Goal: Information Seeking & Learning: Learn about a topic

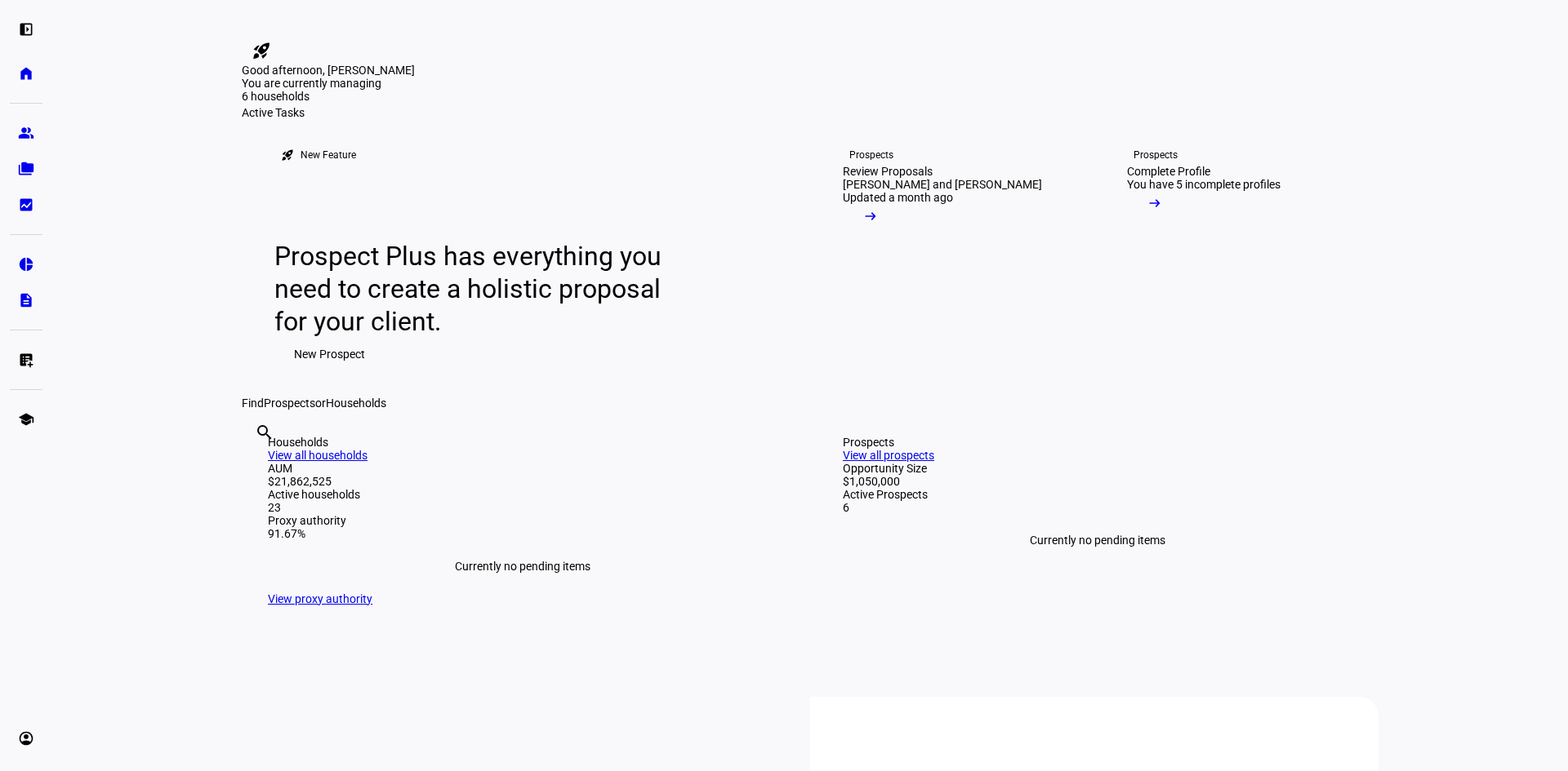
click at [258, 464] on input "text" at bounding box center [256, 454] width 3 height 19
type input "[PERSON_NAME]"
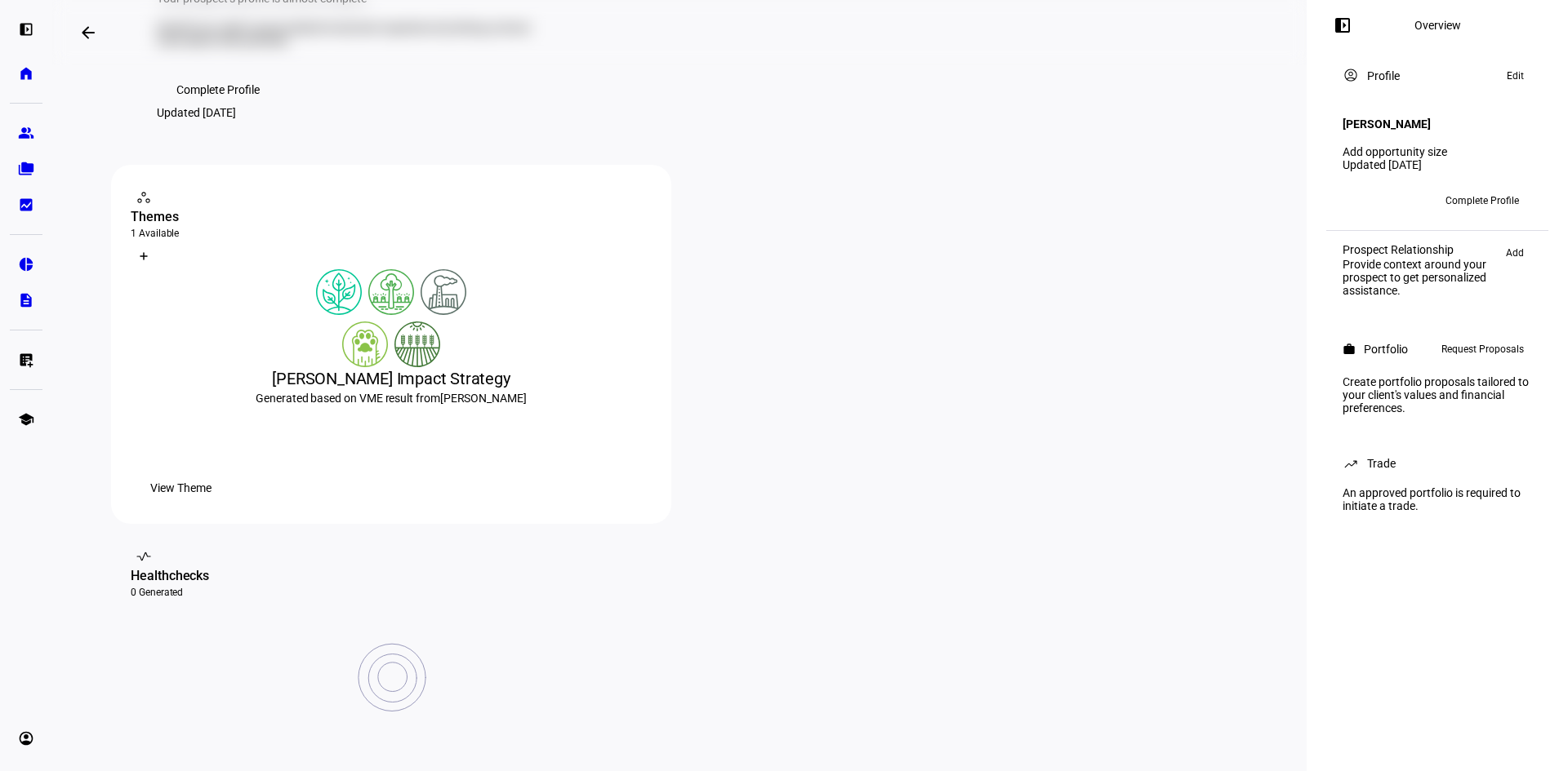
scroll to position [163, 0]
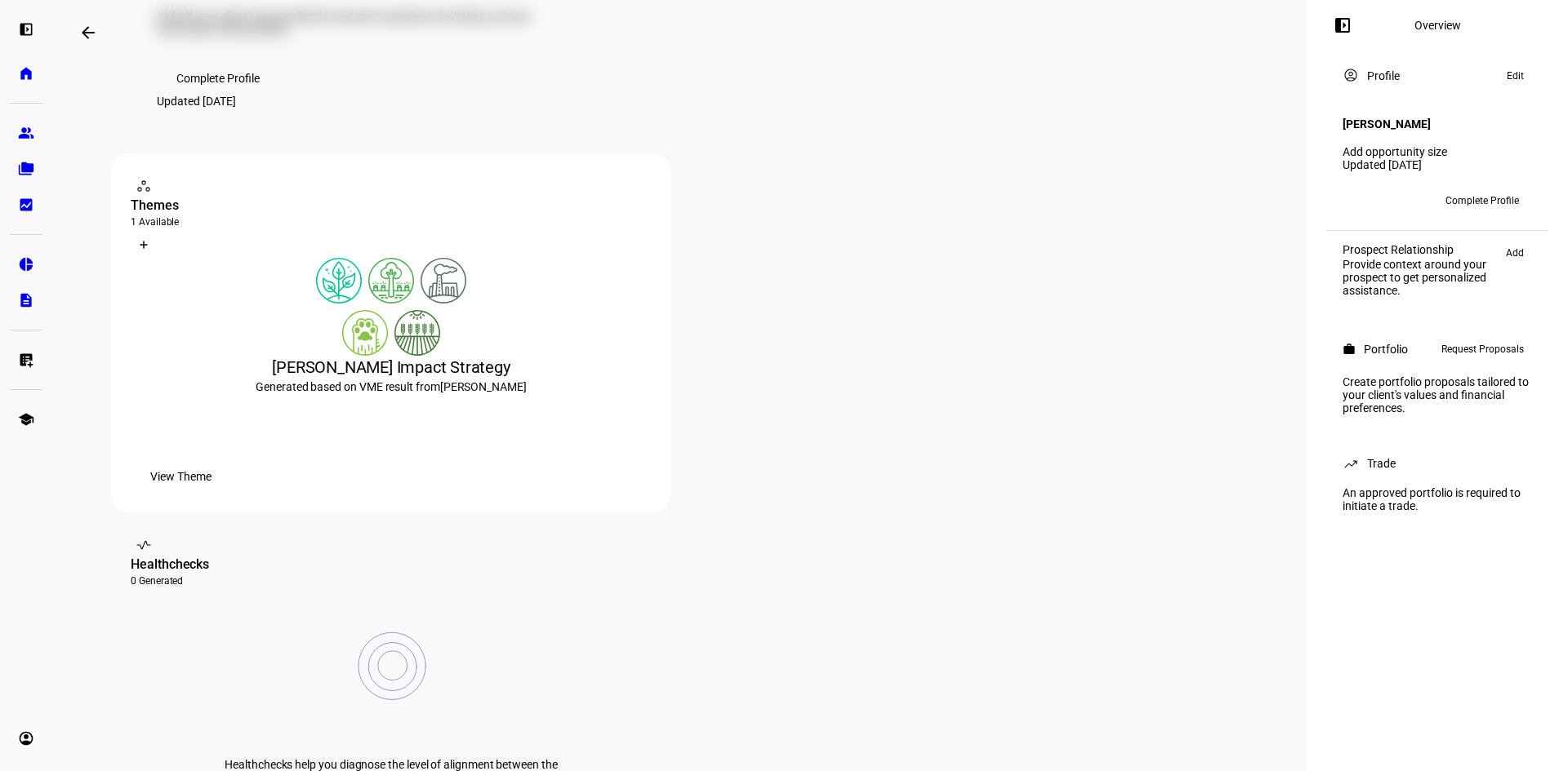
click at [212, 493] on span "View Theme" at bounding box center [180, 476] width 61 height 33
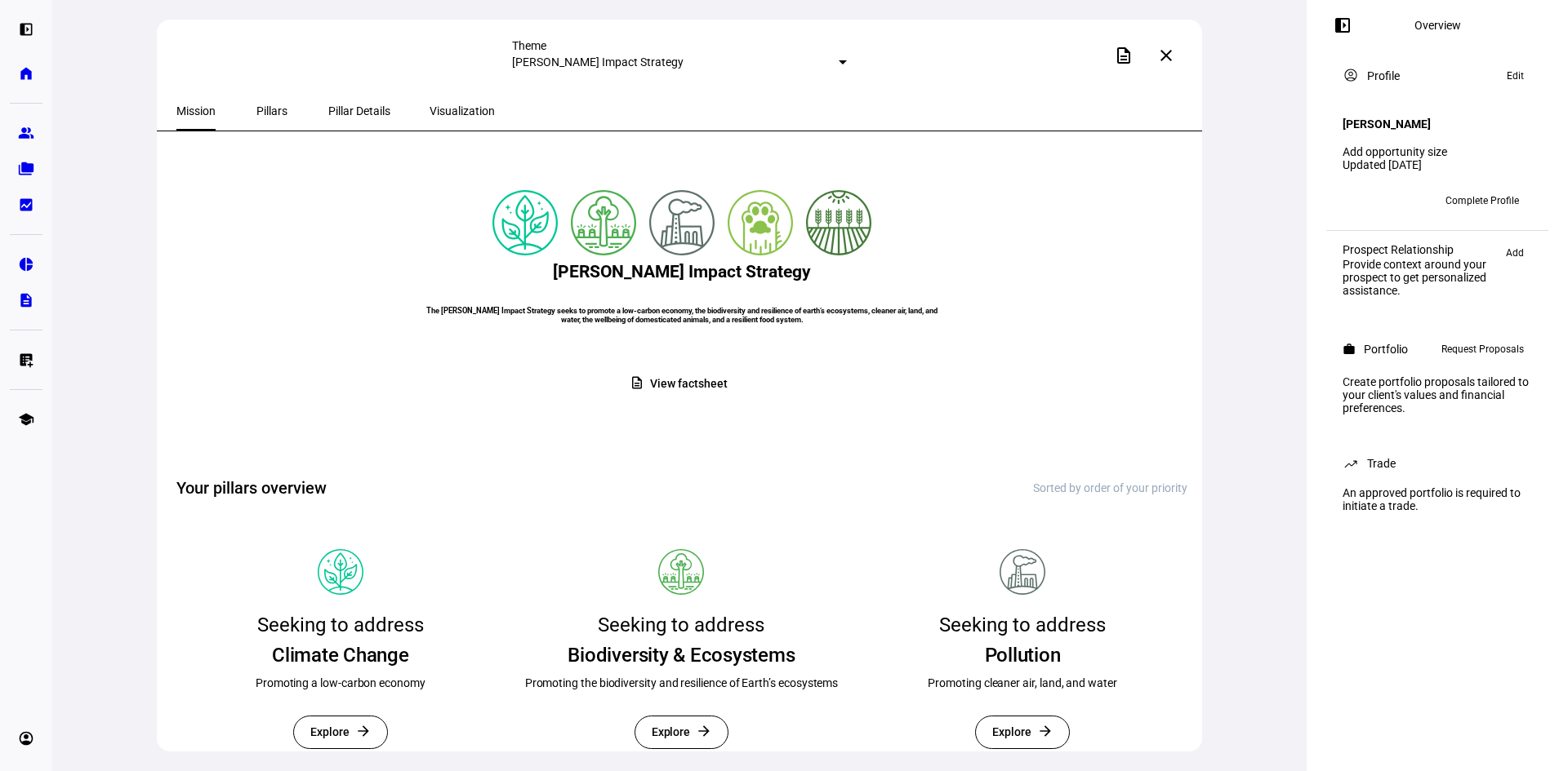
click at [689, 400] on span "View factsheet" at bounding box center [688, 384] width 77 height 32
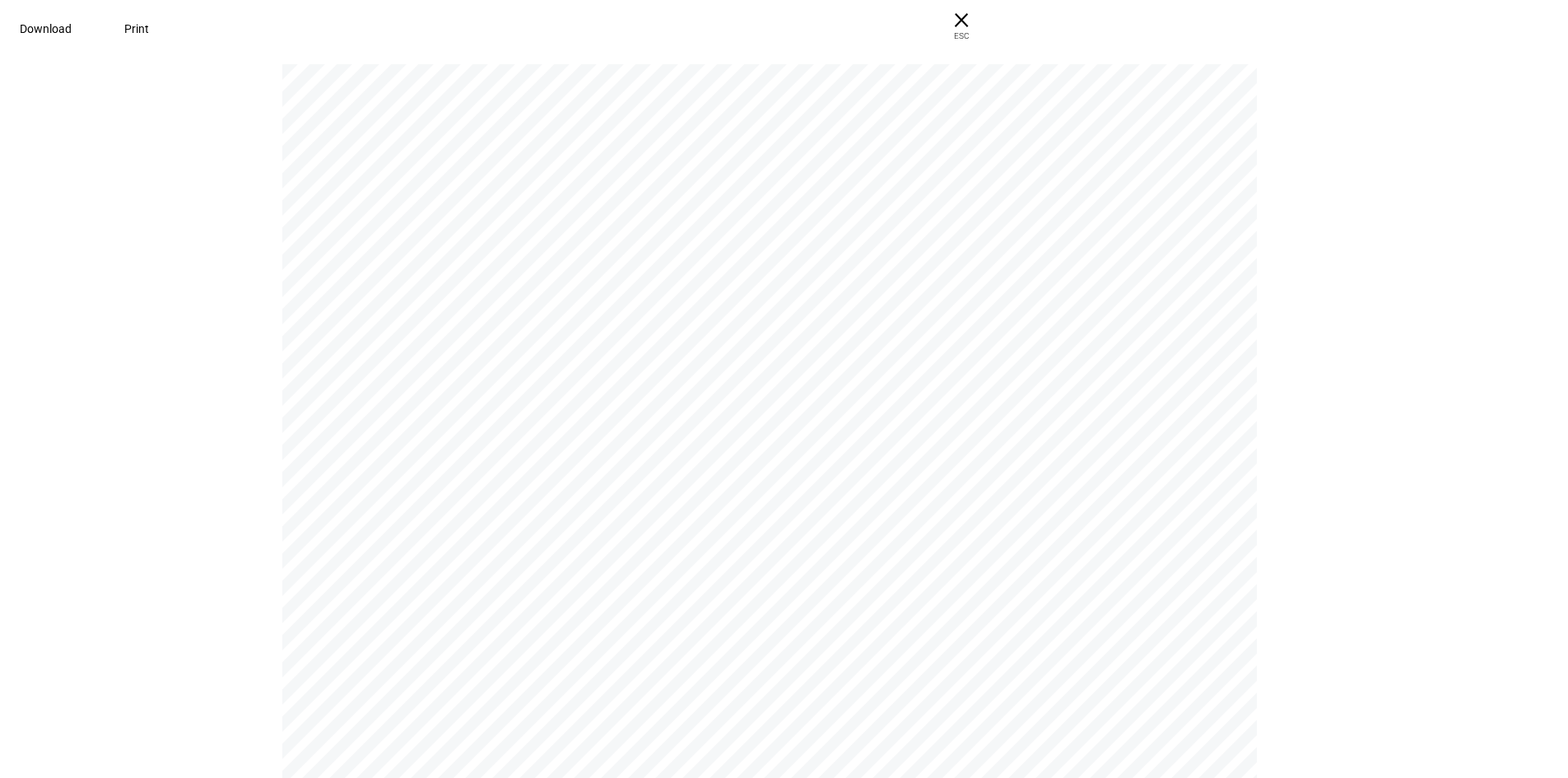
click at [71, 29] on span "Download" at bounding box center [45, 29] width 52 height 13
click at [988, 32] on span "ESC" at bounding box center [961, 30] width 53 height 24
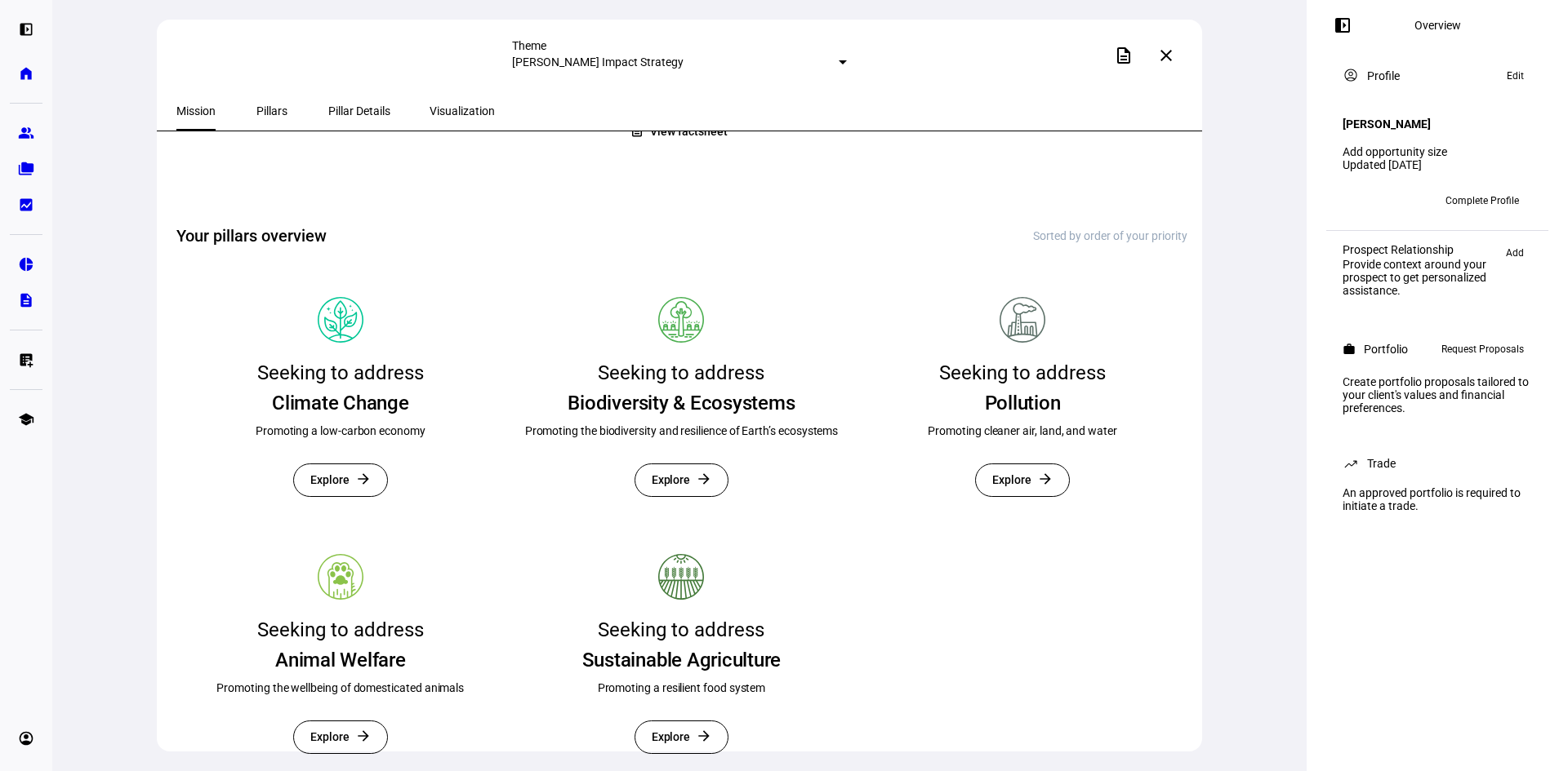
scroll to position [327, 0]
click at [317, 464] on span "Explore" at bounding box center [329, 480] width 39 height 32
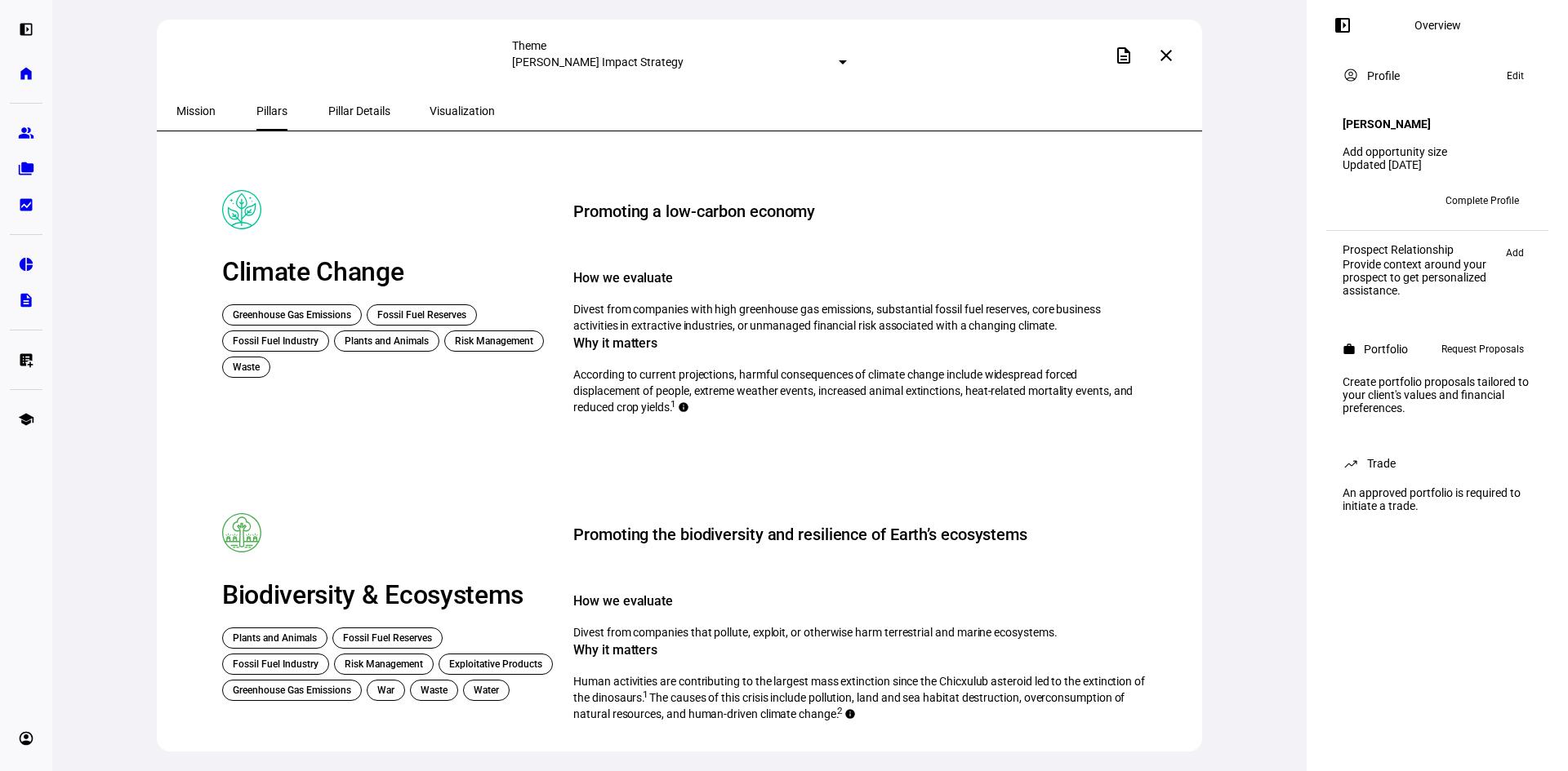
click at [329, 101] on span "Pillar Details" at bounding box center [359, 111] width 62 height 39
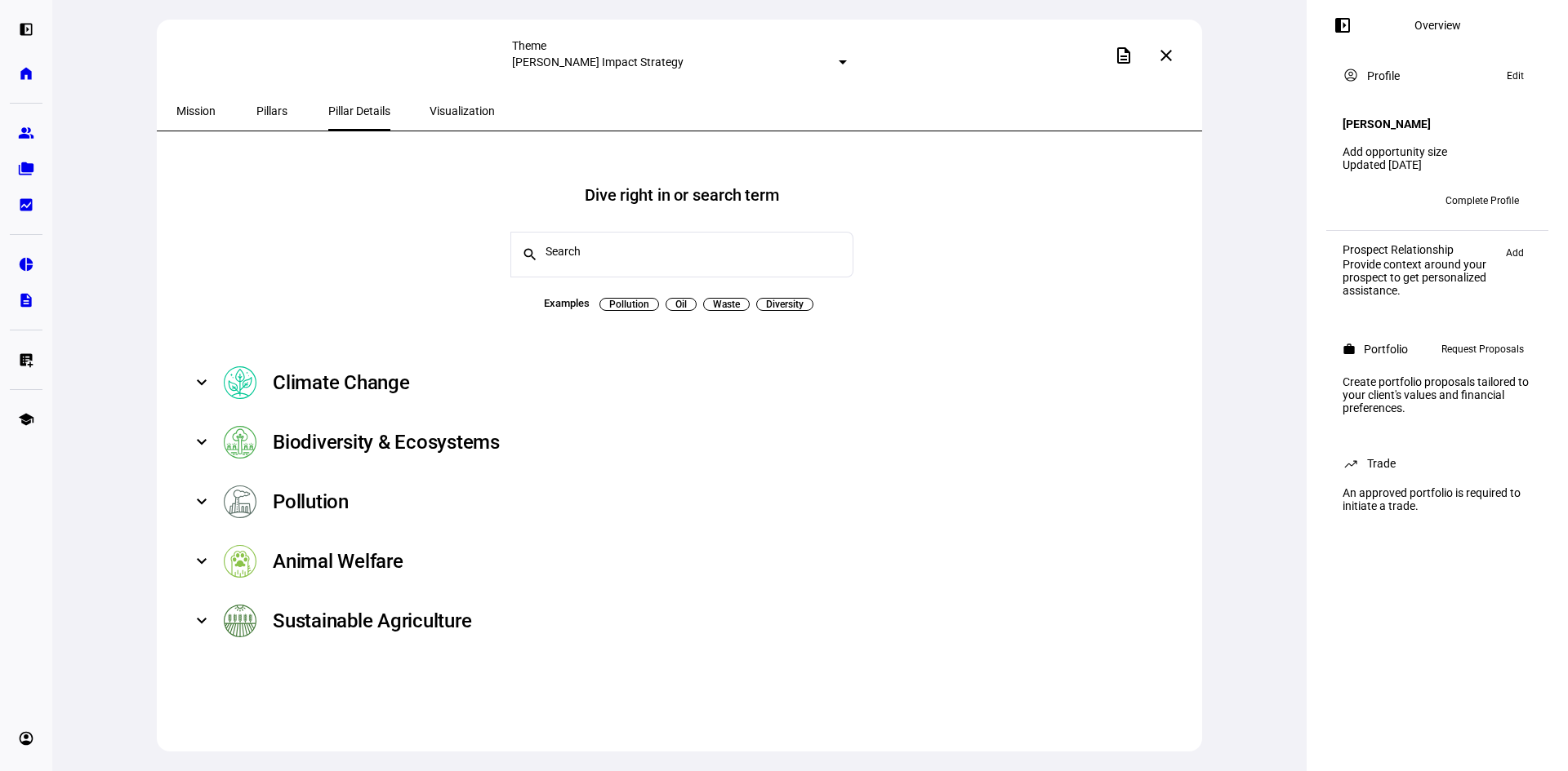
click at [208, 378] on mat-expansion-panel-header "Climate Change" at bounding box center [681, 383] width 1011 height 59
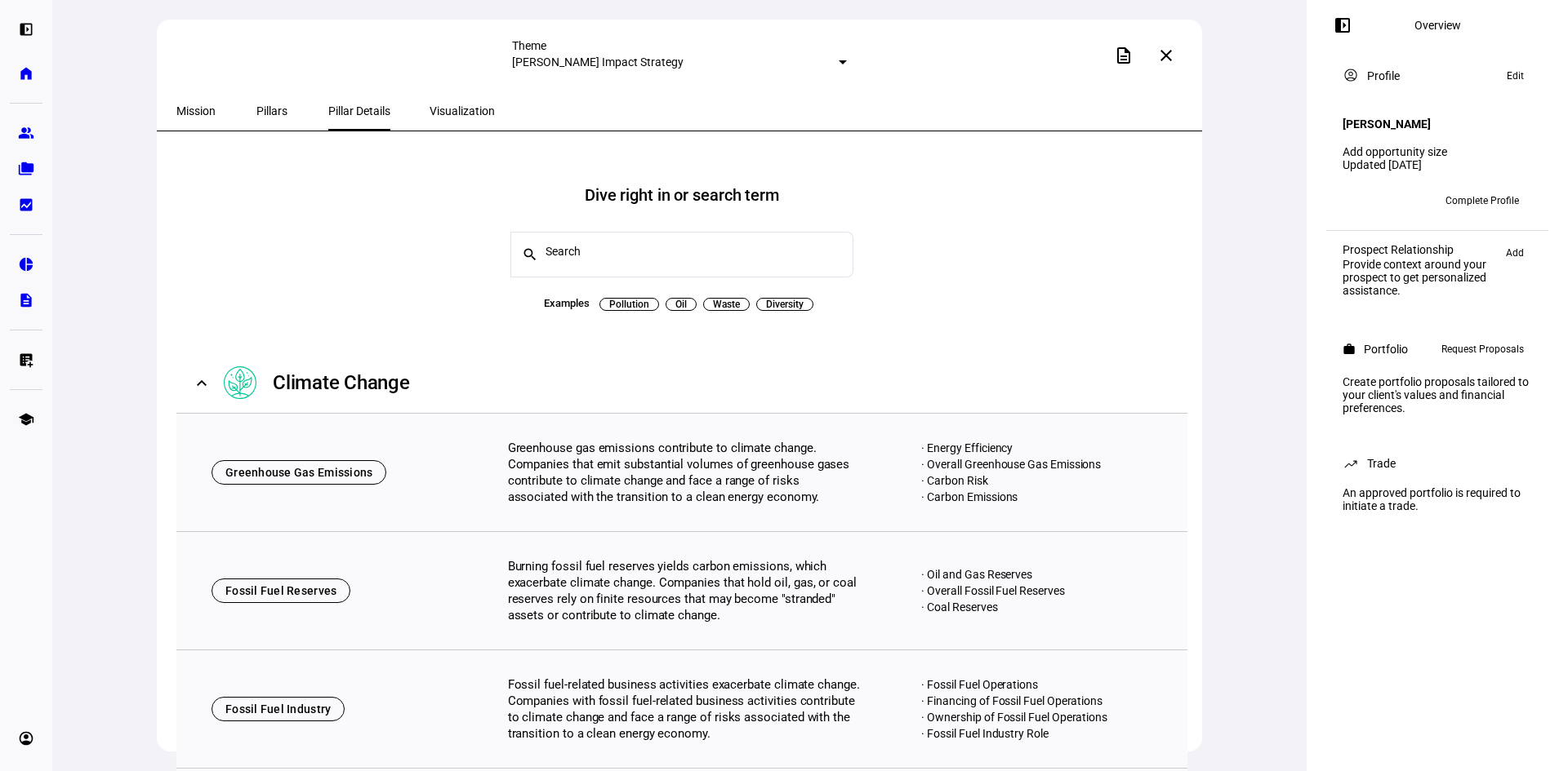
click at [208, 378] on mat-expansion-panel-header "Climate Change" at bounding box center [681, 383] width 1011 height 59
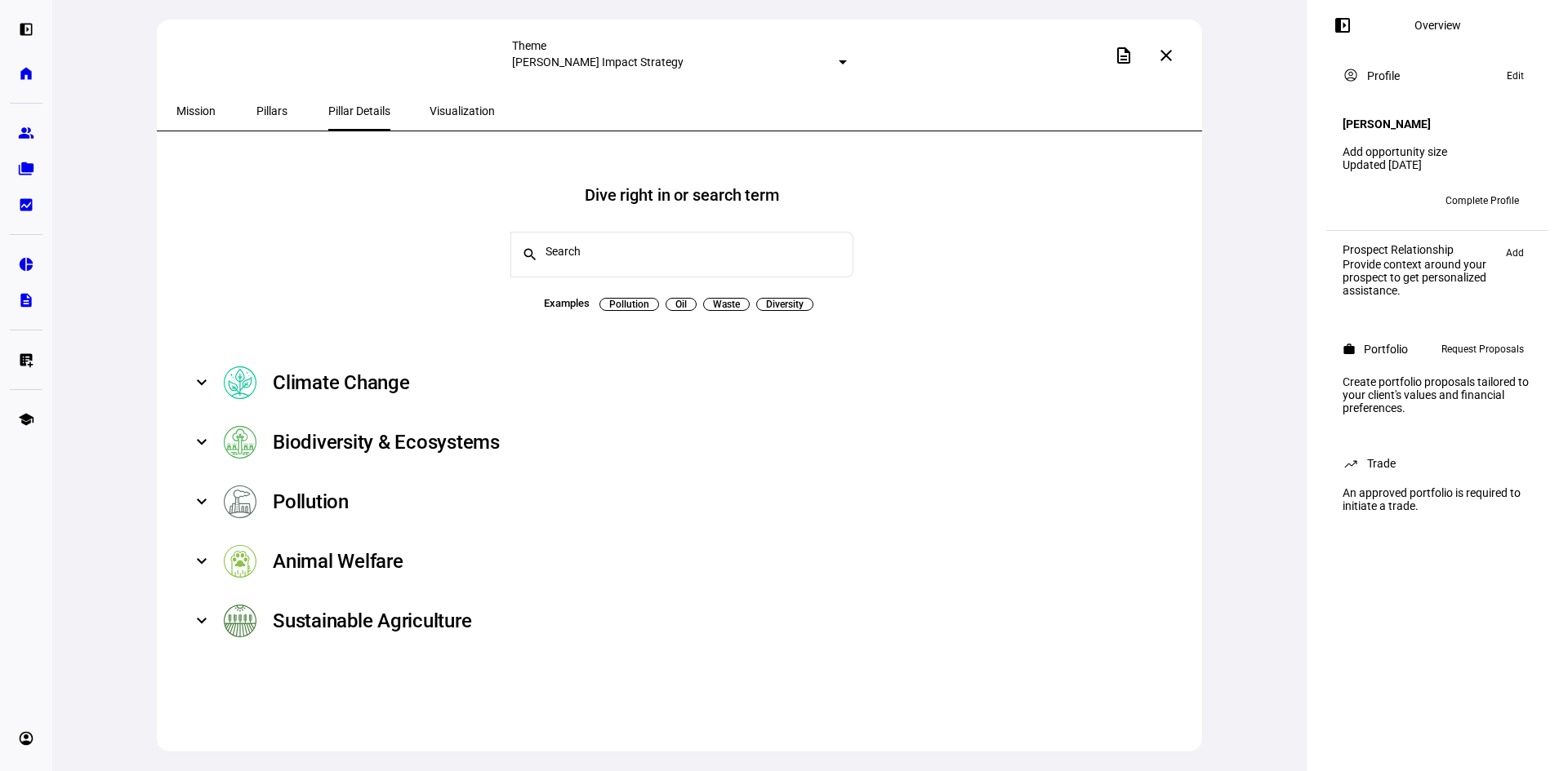
click at [430, 105] on span "Visualization" at bounding box center [462, 111] width 65 height 12
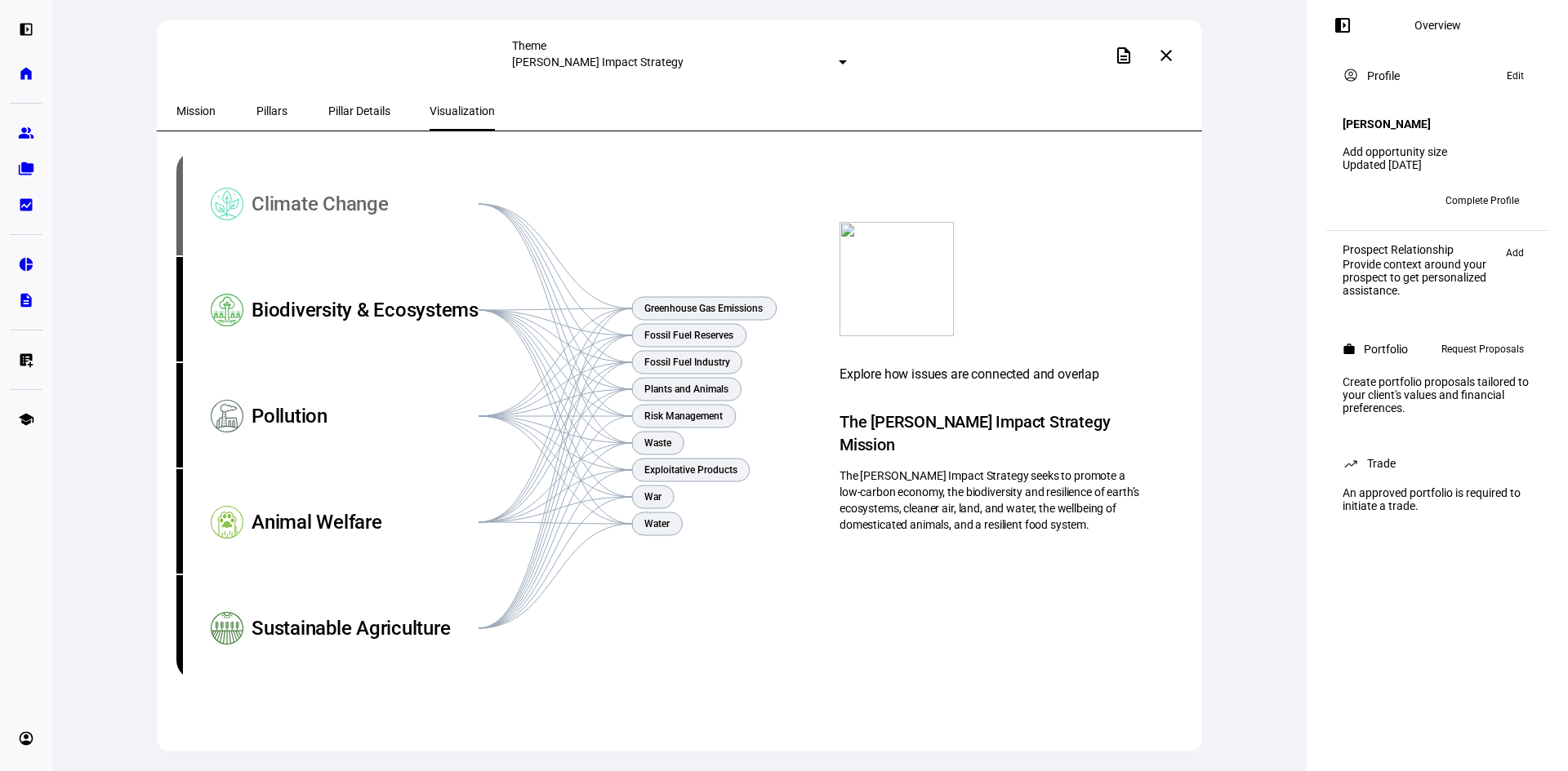
click at [311, 199] on div "Climate Change" at bounding box center [365, 203] width 227 height 106
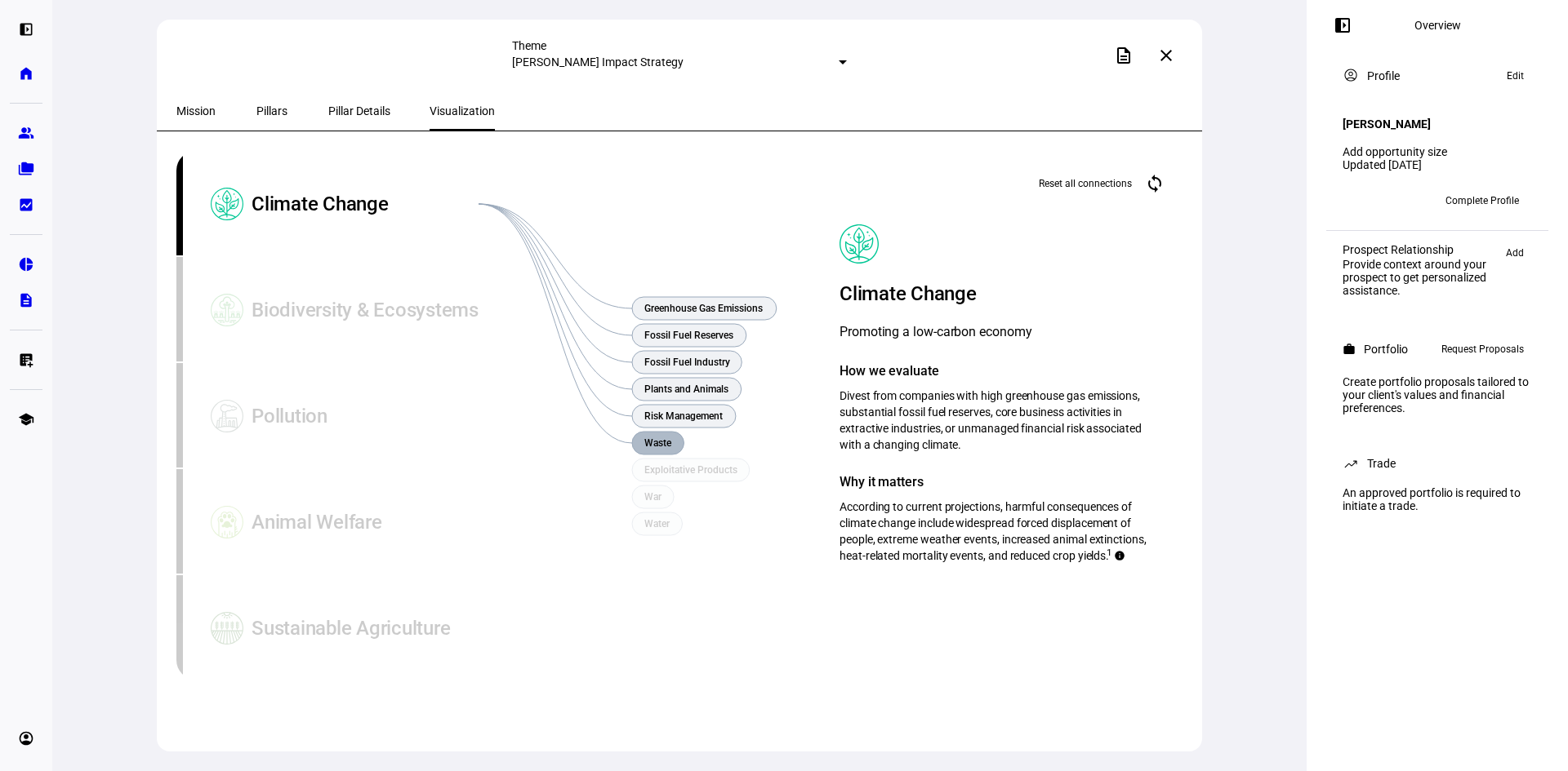
click at [671, 446] on text "Waste" at bounding box center [657, 443] width 28 height 12
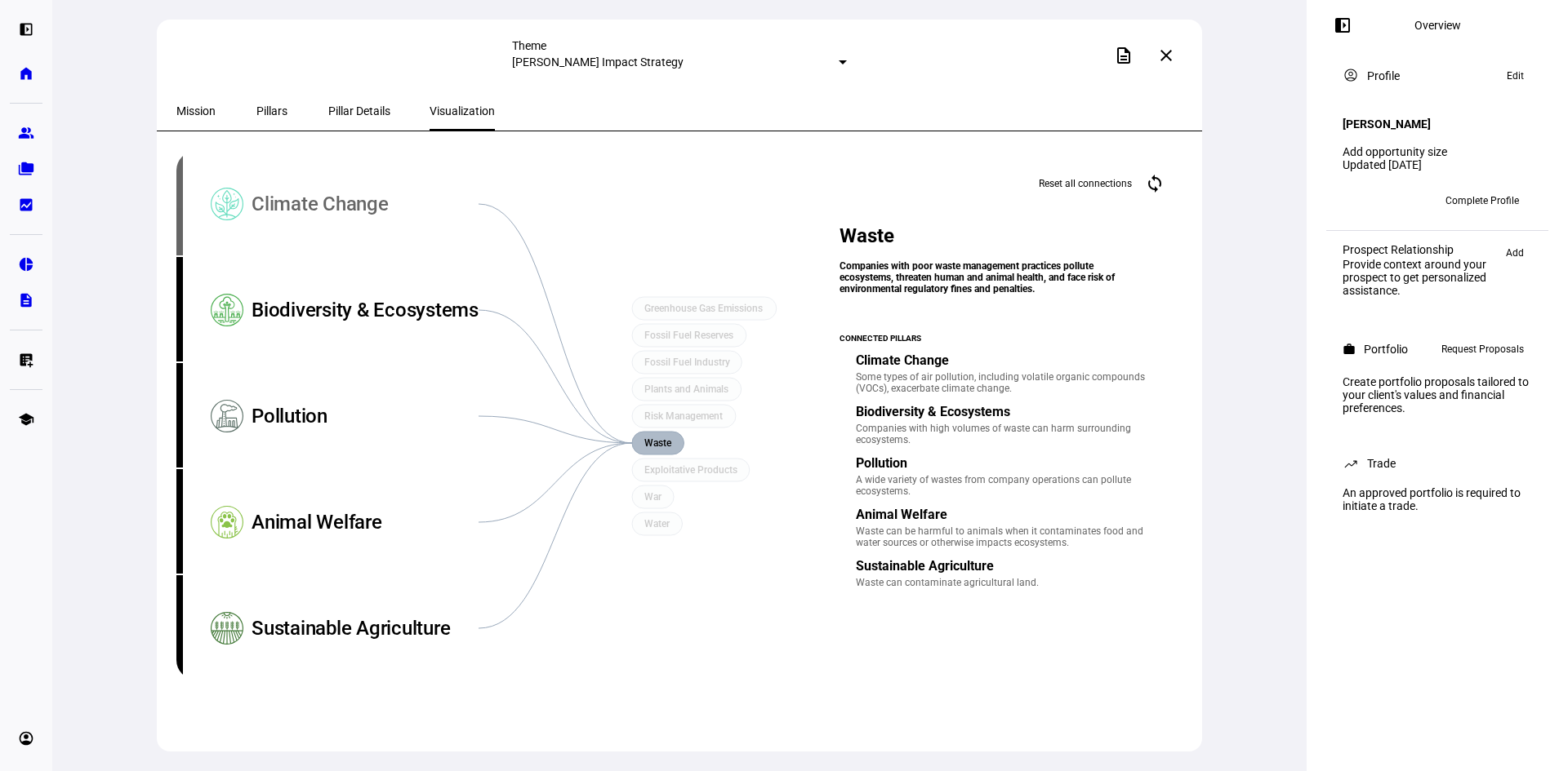
click at [301, 203] on div "Climate Change" at bounding box center [365, 203] width 227 height 106
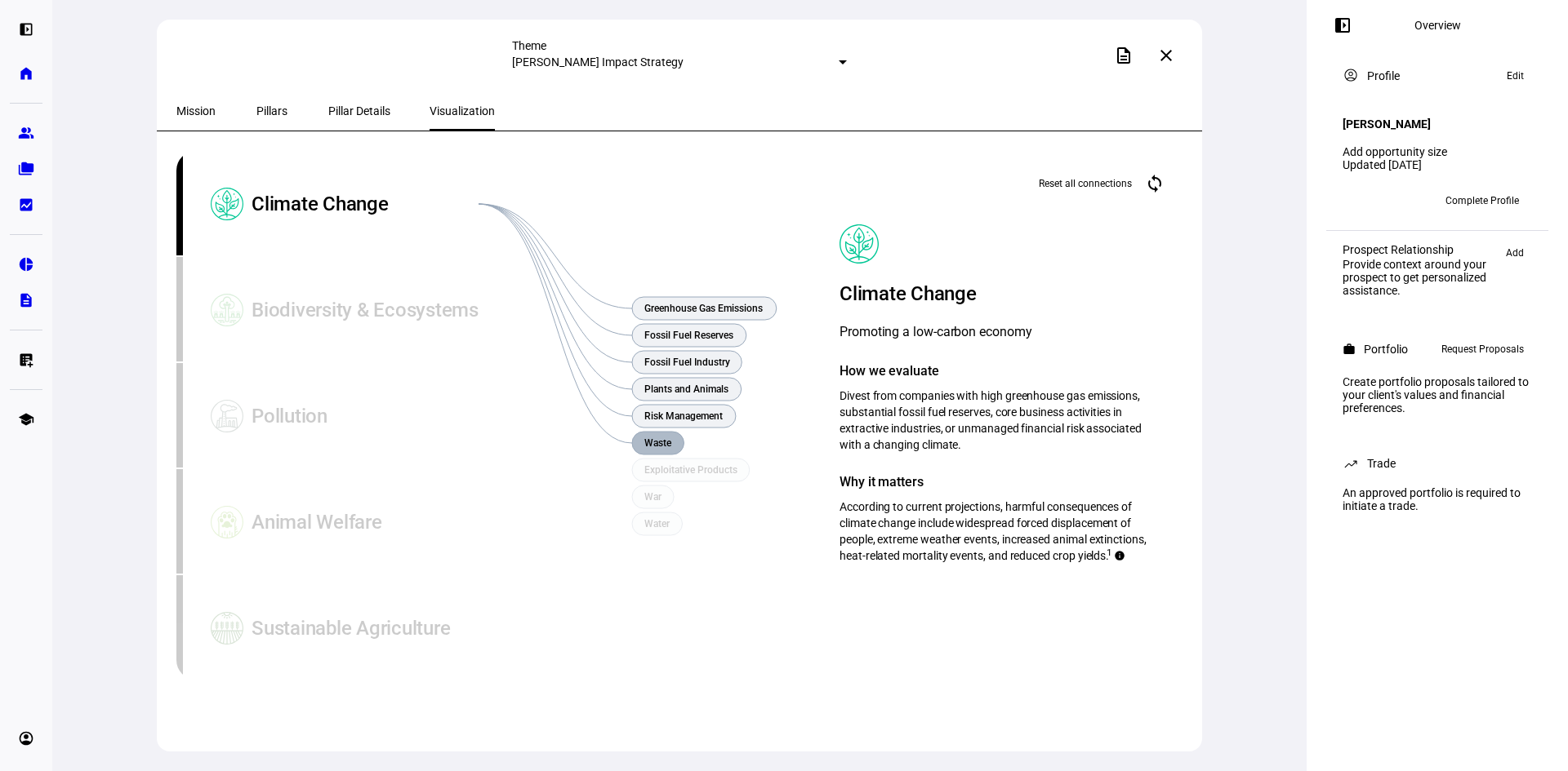
click at [655, 442] on text "Waste" at bounding box center [657, 443] width 28 height 12
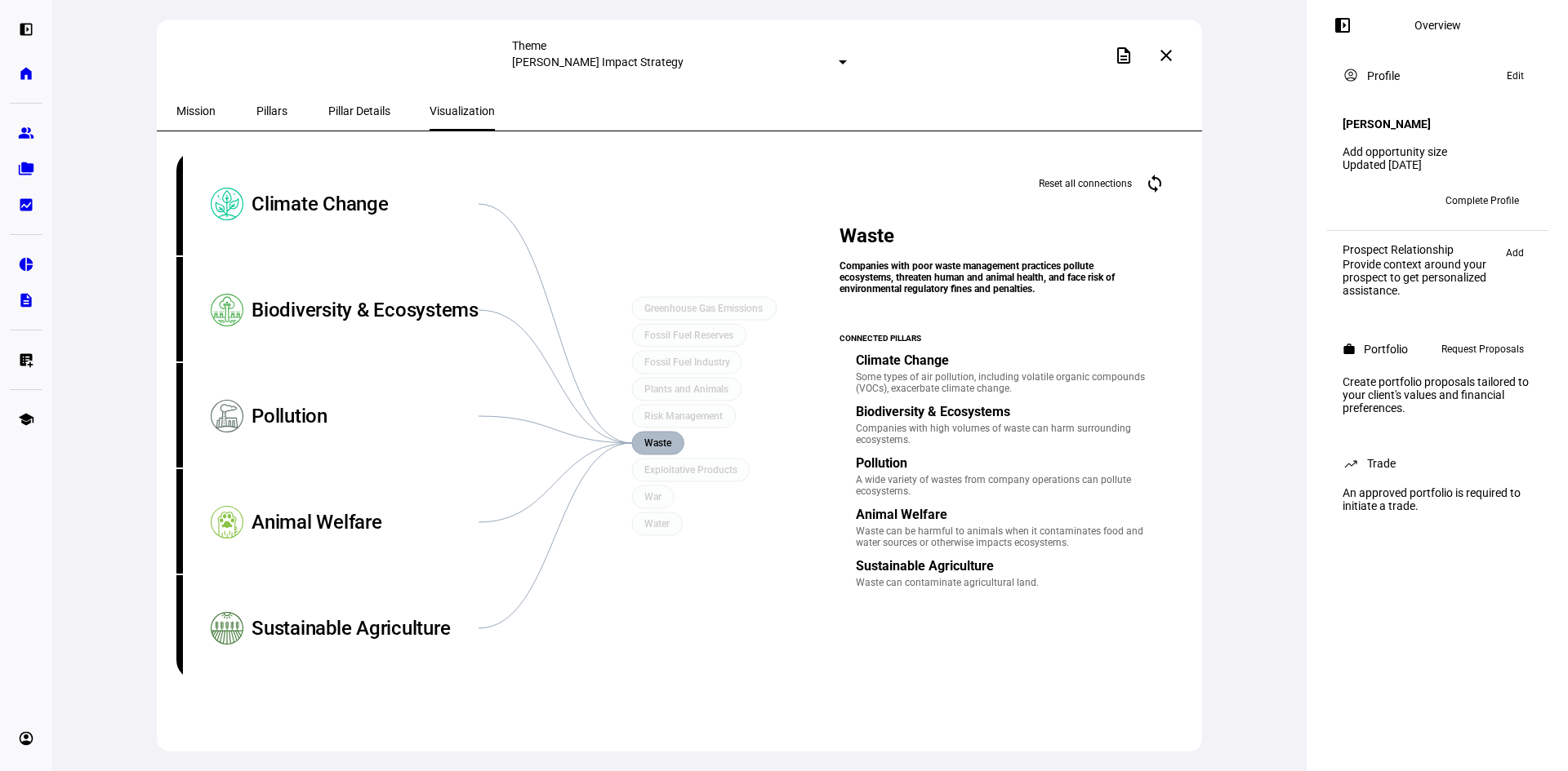
drag, startPoint x: 857, startPoint y: 525, endPoint x: 1094, endPoint y: 538, distance: 237.4
click at [1094, 538] on div "Waste can be harmful to animals when it contaminates food and water sources or …" at bounding box center [1002, 536] width 292 height 23
click at [652, 525] on text "Water" at bounding box center [656, 524] width 26 height 12
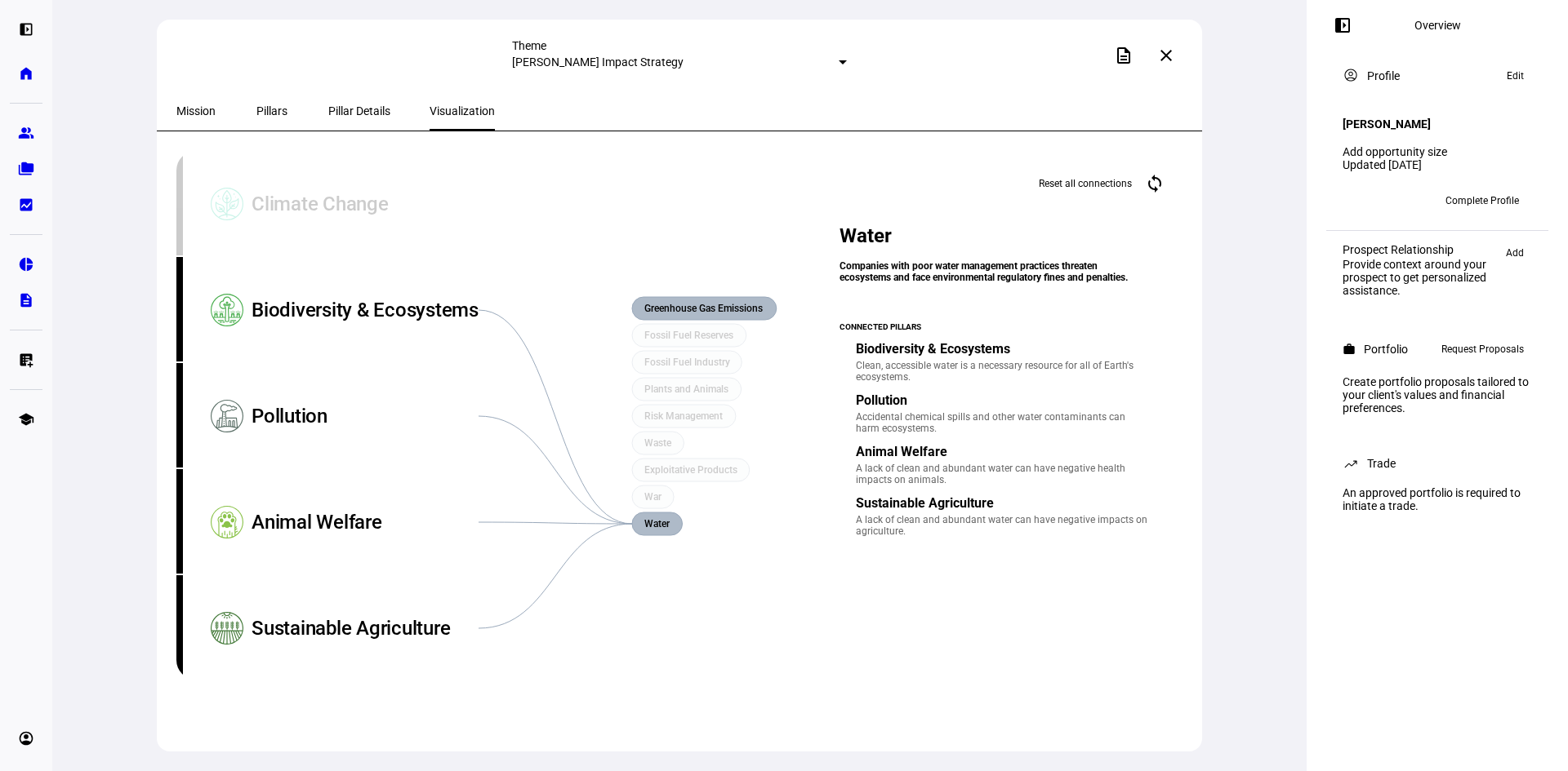
click at [676, 309] on text "Greenhouse Gas Emissions" at bounding box center [703, 308] width 118 height 12
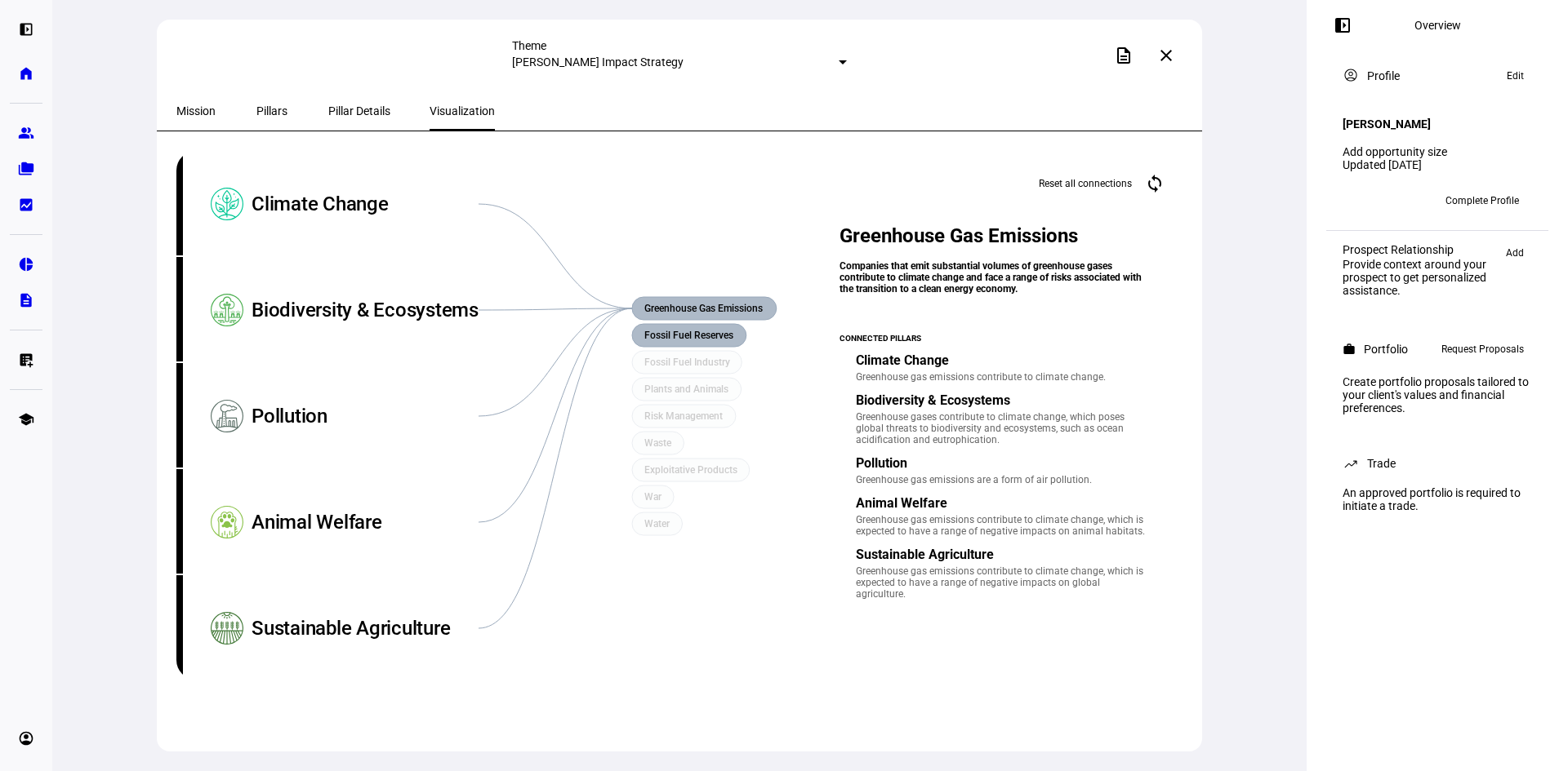
click at [660, 338] on text "Fossil Fuel Reserves" at bounding box center [688, 336] width 89 height 12
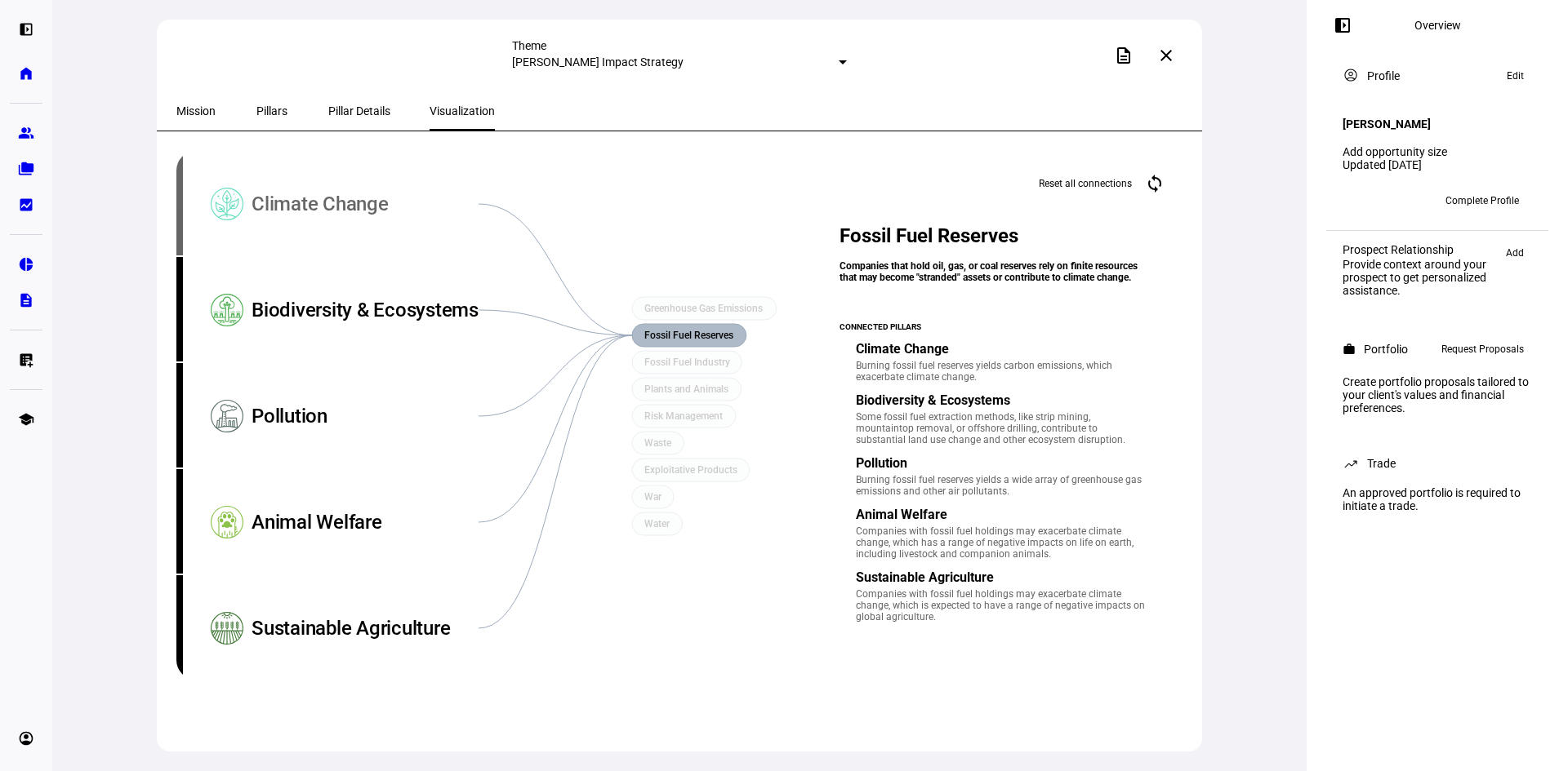
click at [297, 201] on div "Climate Change" at bounding box center [365, 203] width 227 height 106
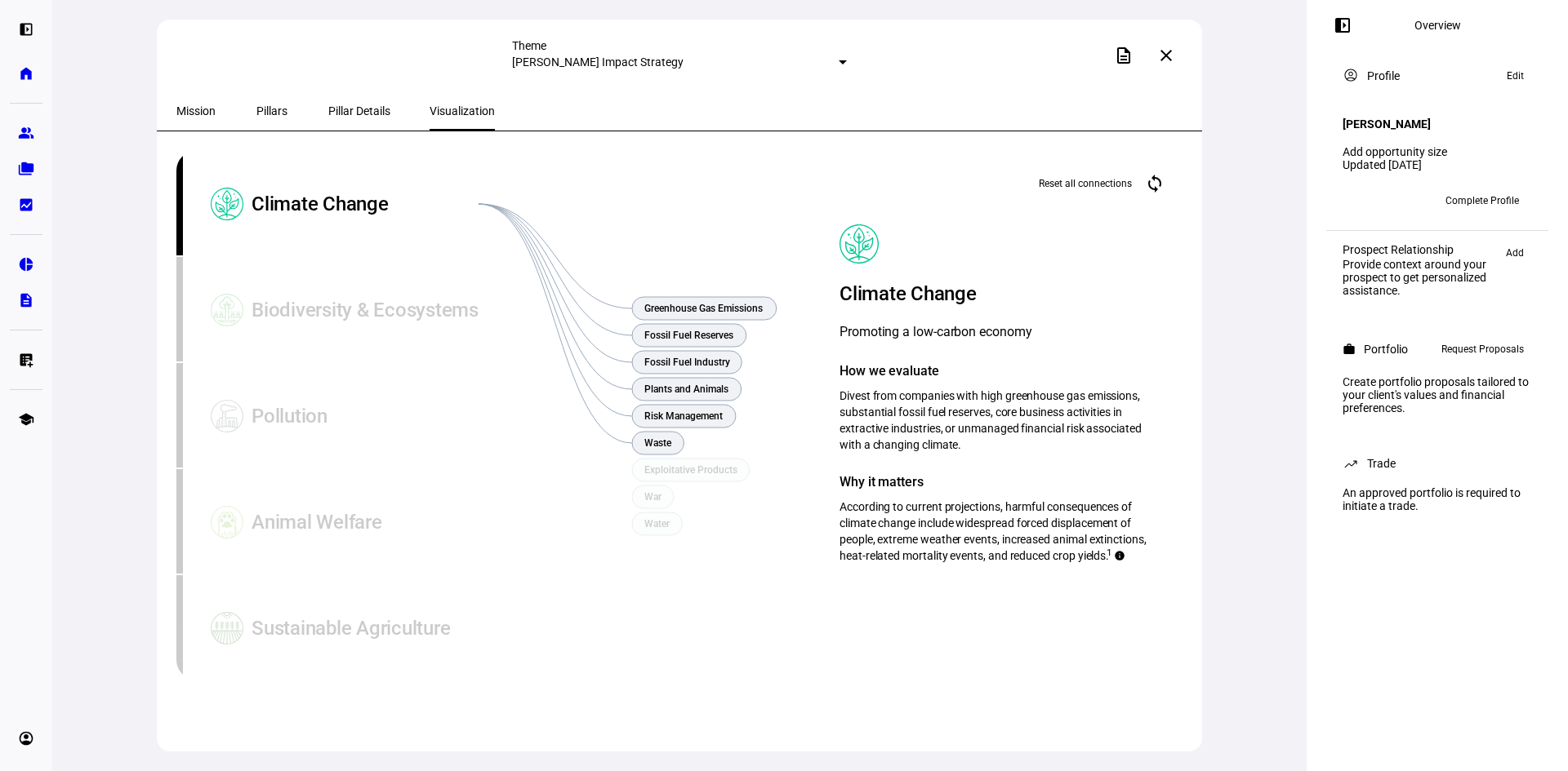
click at [1173, 50] on mat-icon "close" at bounding box center [1165, 55] width 19 height 19
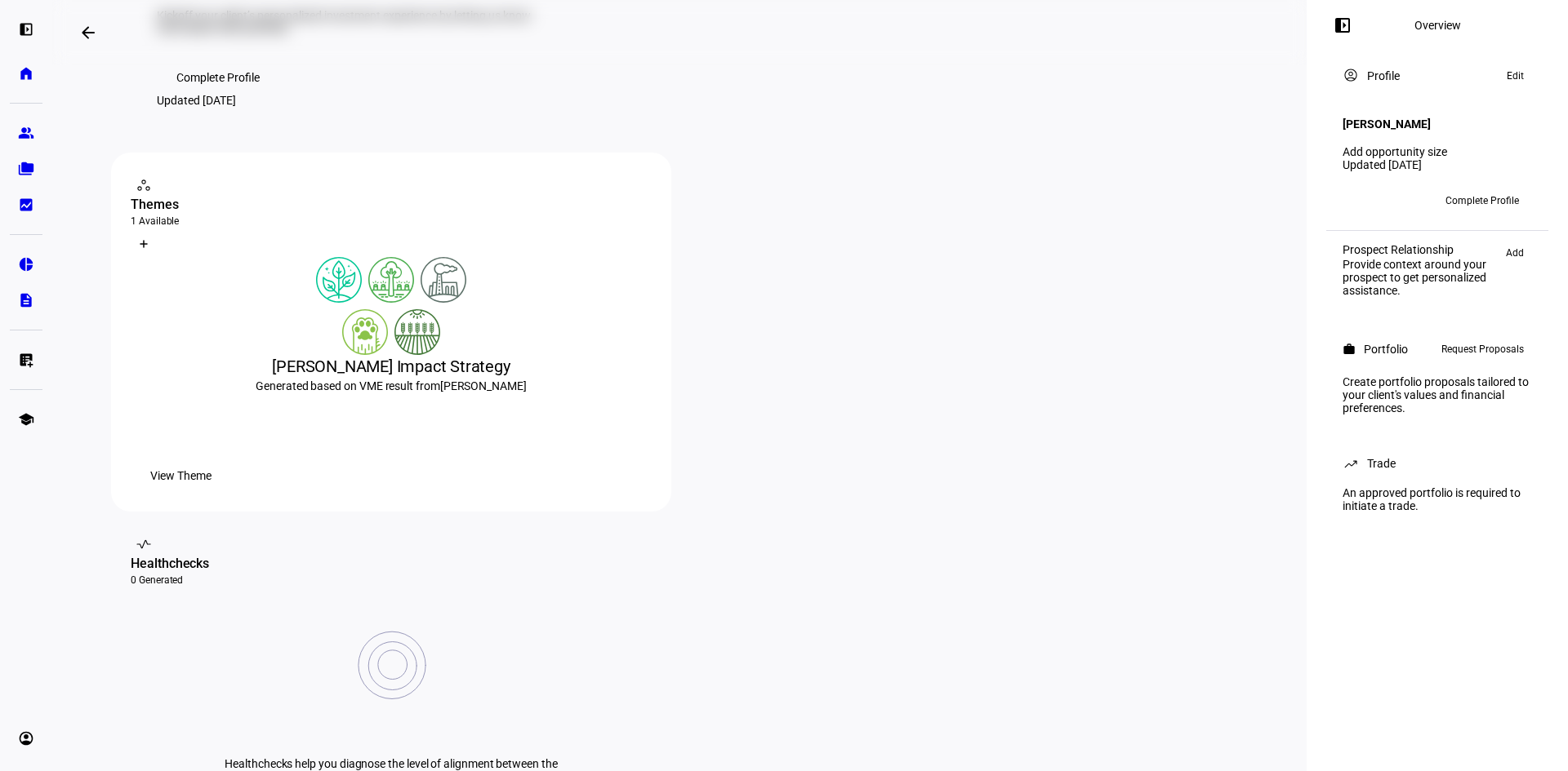
scroll to position [163, 0]
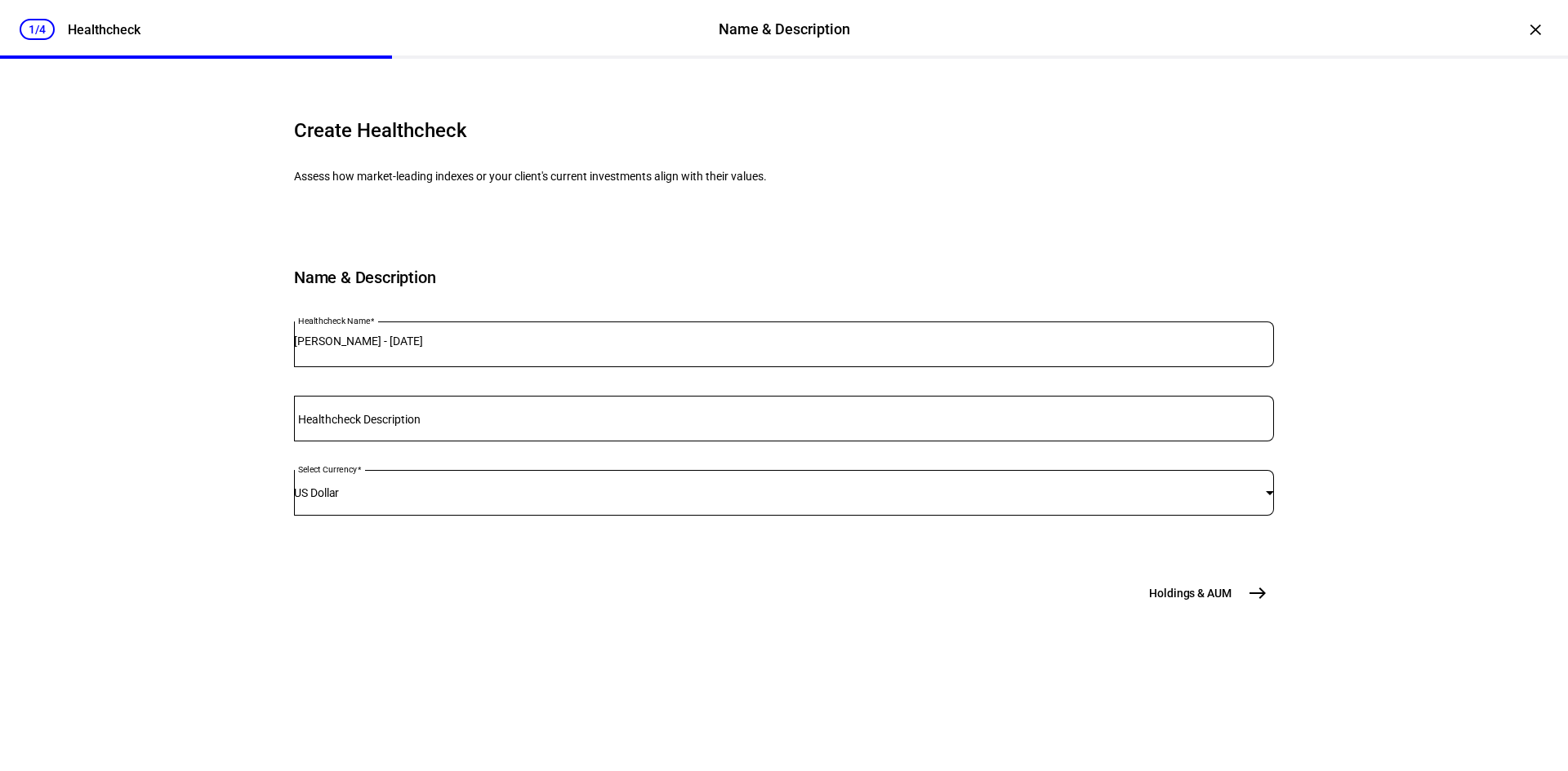
scroll to position [0, 0]
click at [1193, 602] on span "Holdings & AUM" at bounding box center [1189, 593] width 83 height 17
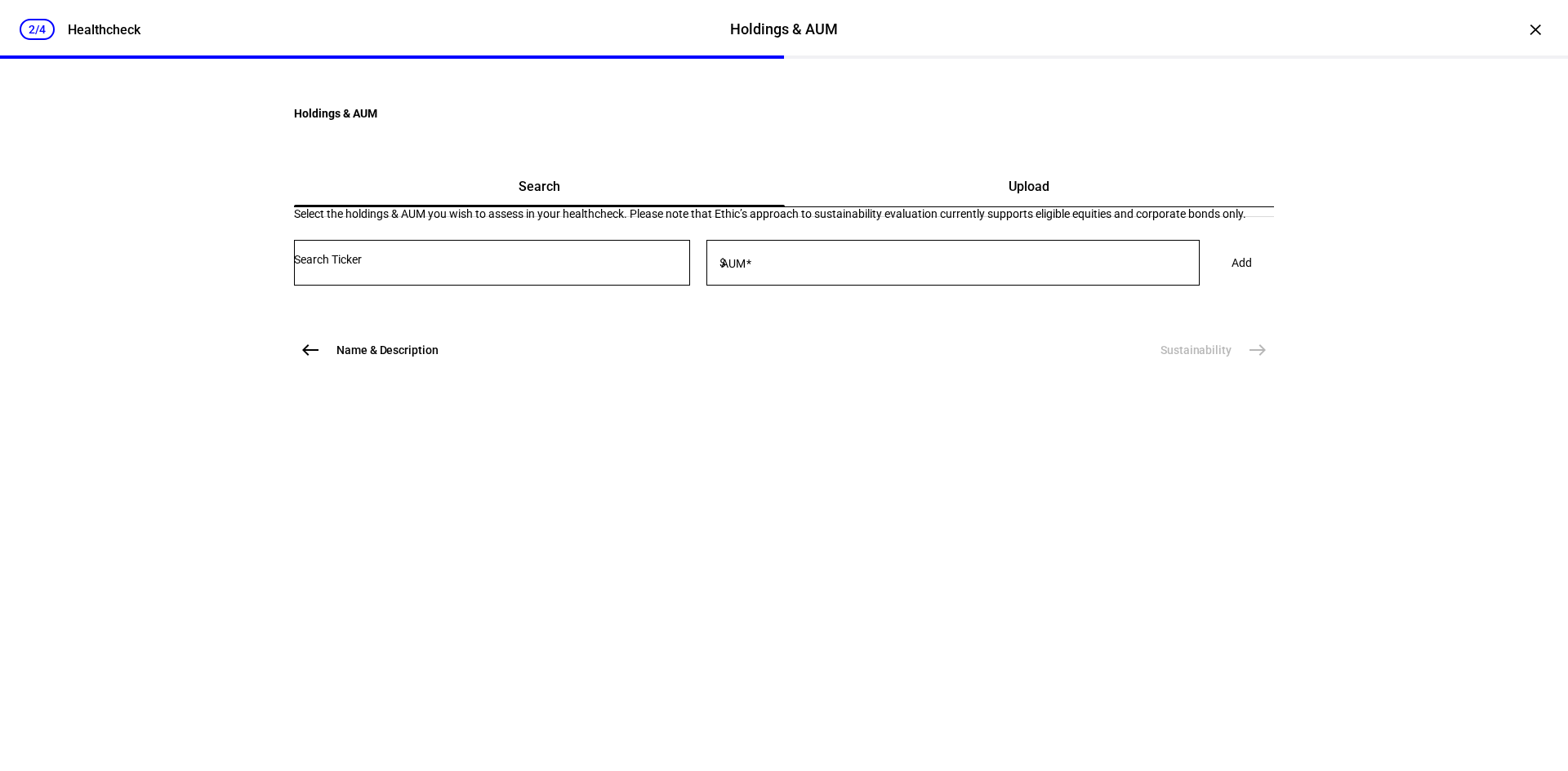
click at [934, 207] on div "Upload" at bounding box center [1029, 187] width 490 height 39
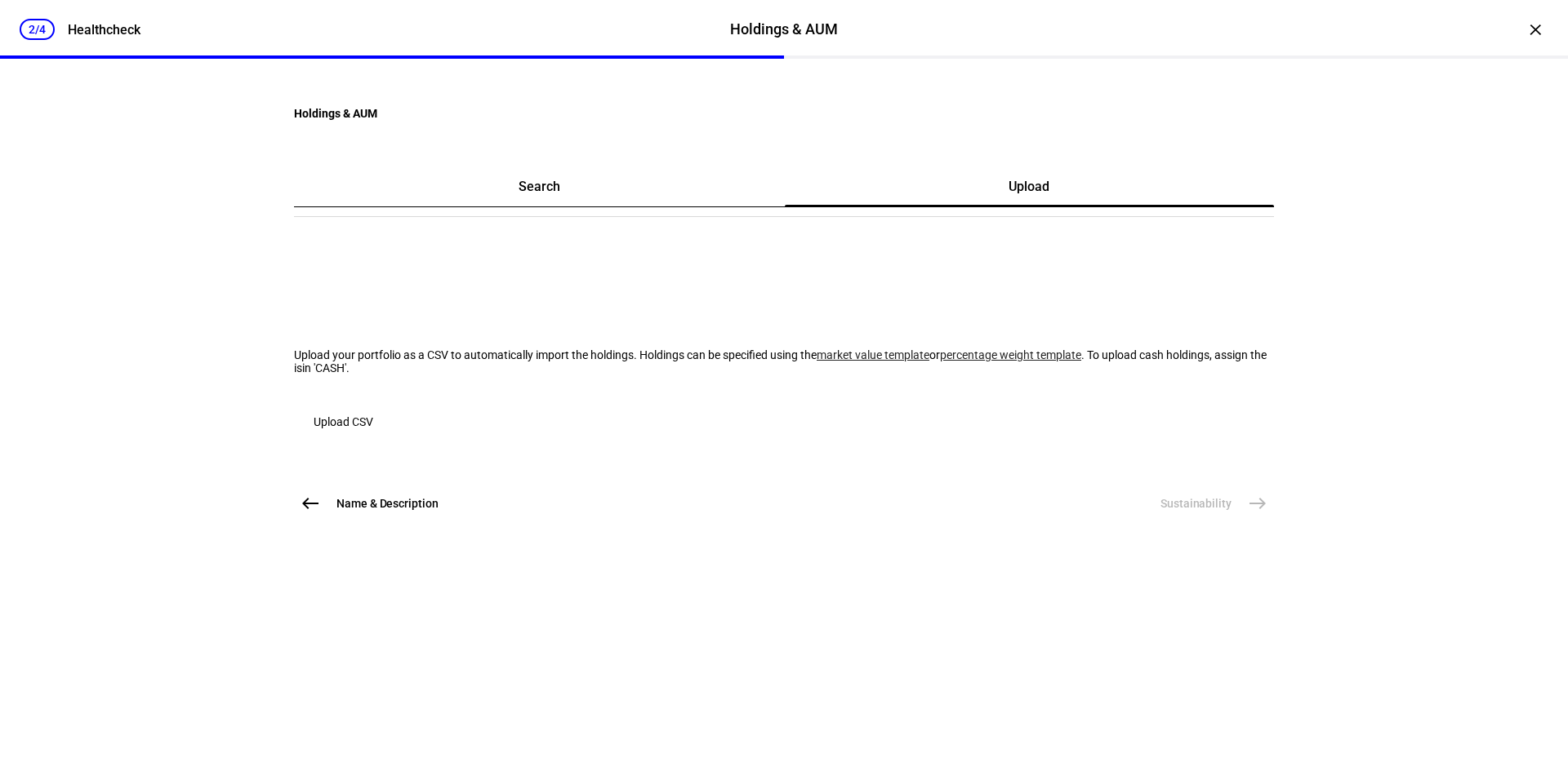
click at [302, 513] on mat-icon "west" at bounding box center [309, 503] width 19 height 19
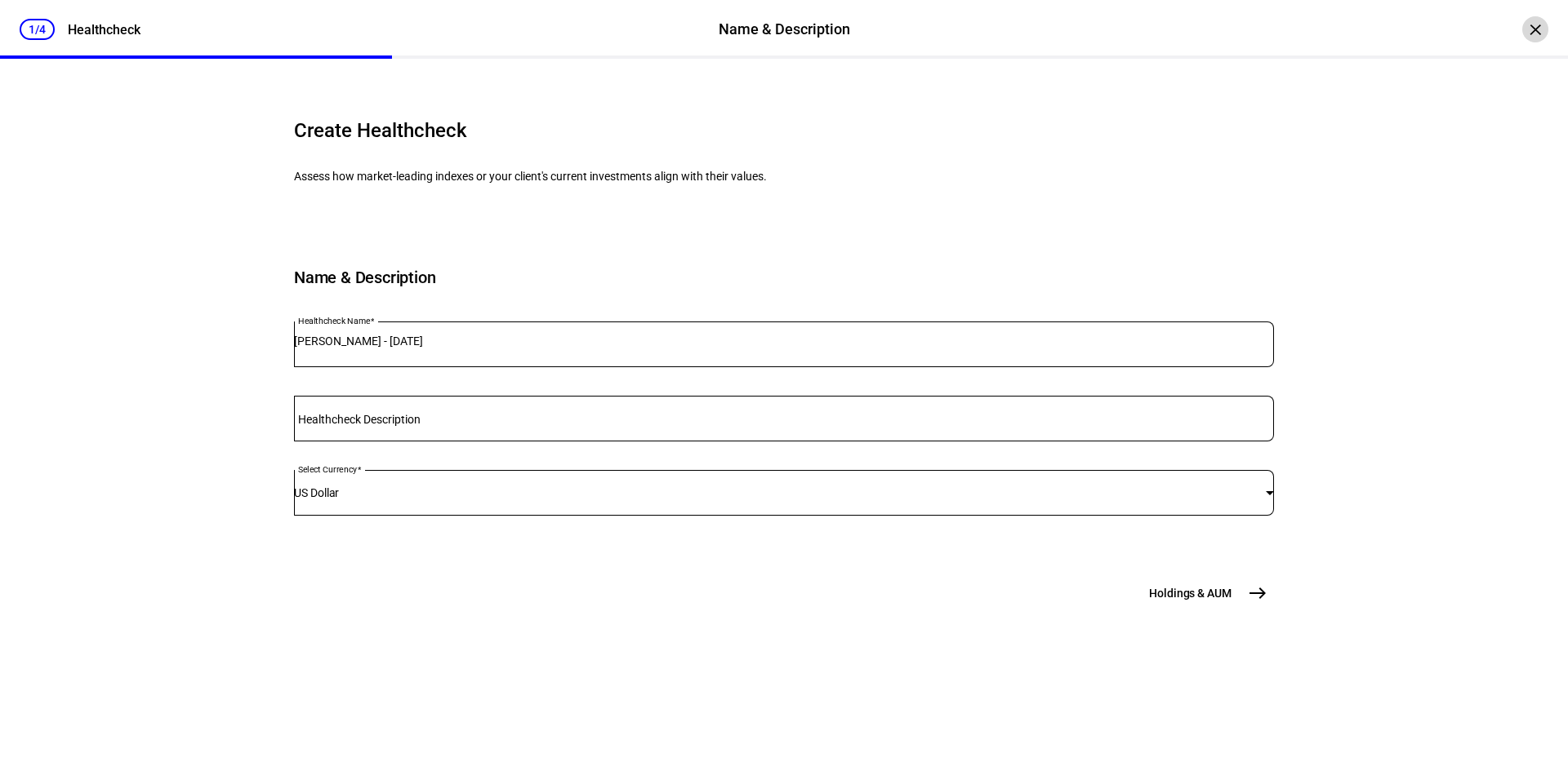
click at [1533, 28] on div "×" at bounding box center [1535, 29] width 26 height 26
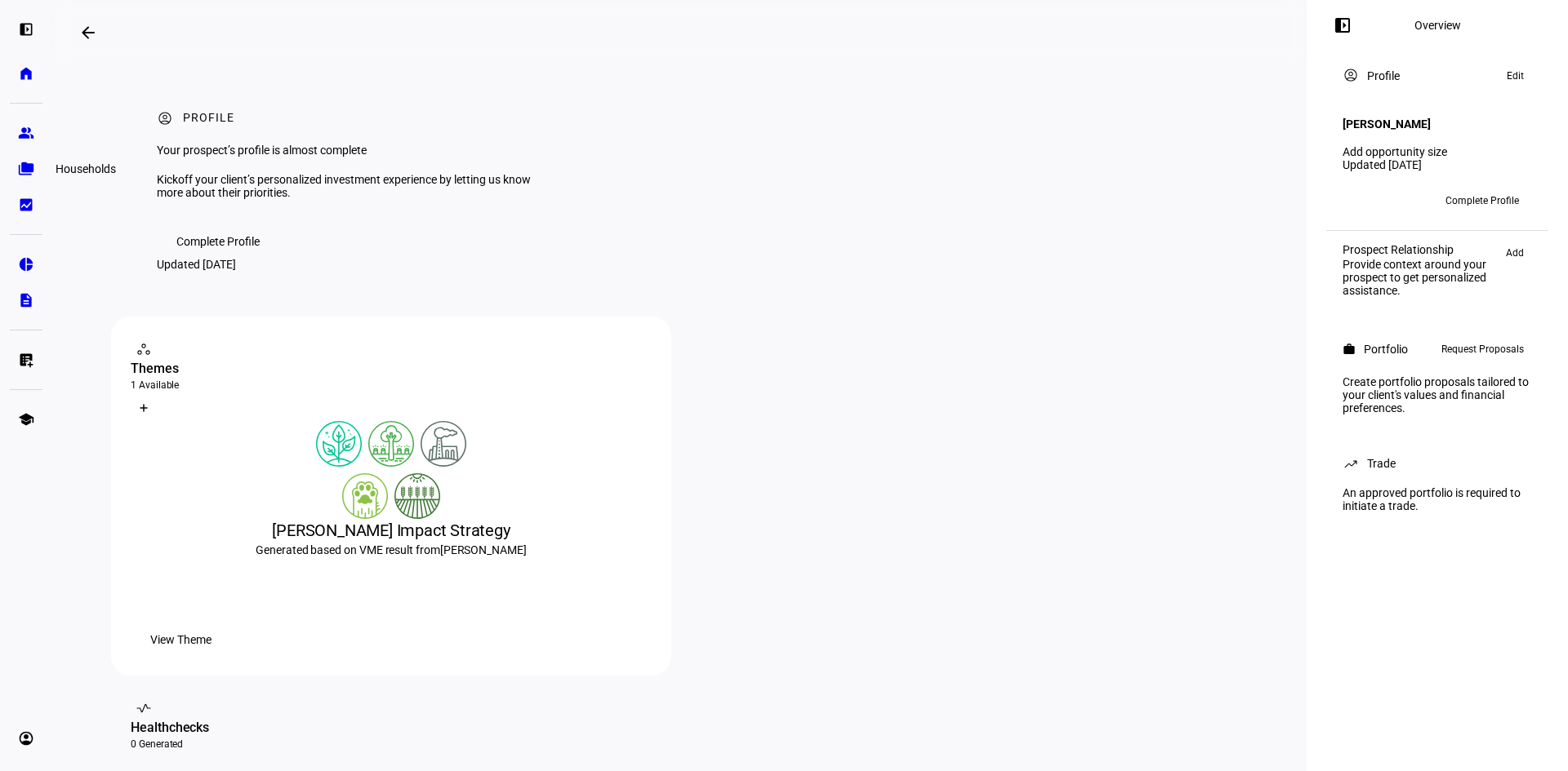
click at [30, 170] on eth-mat-symbol "folder_copy" at bounding box center [27, 169] width 17 height 17
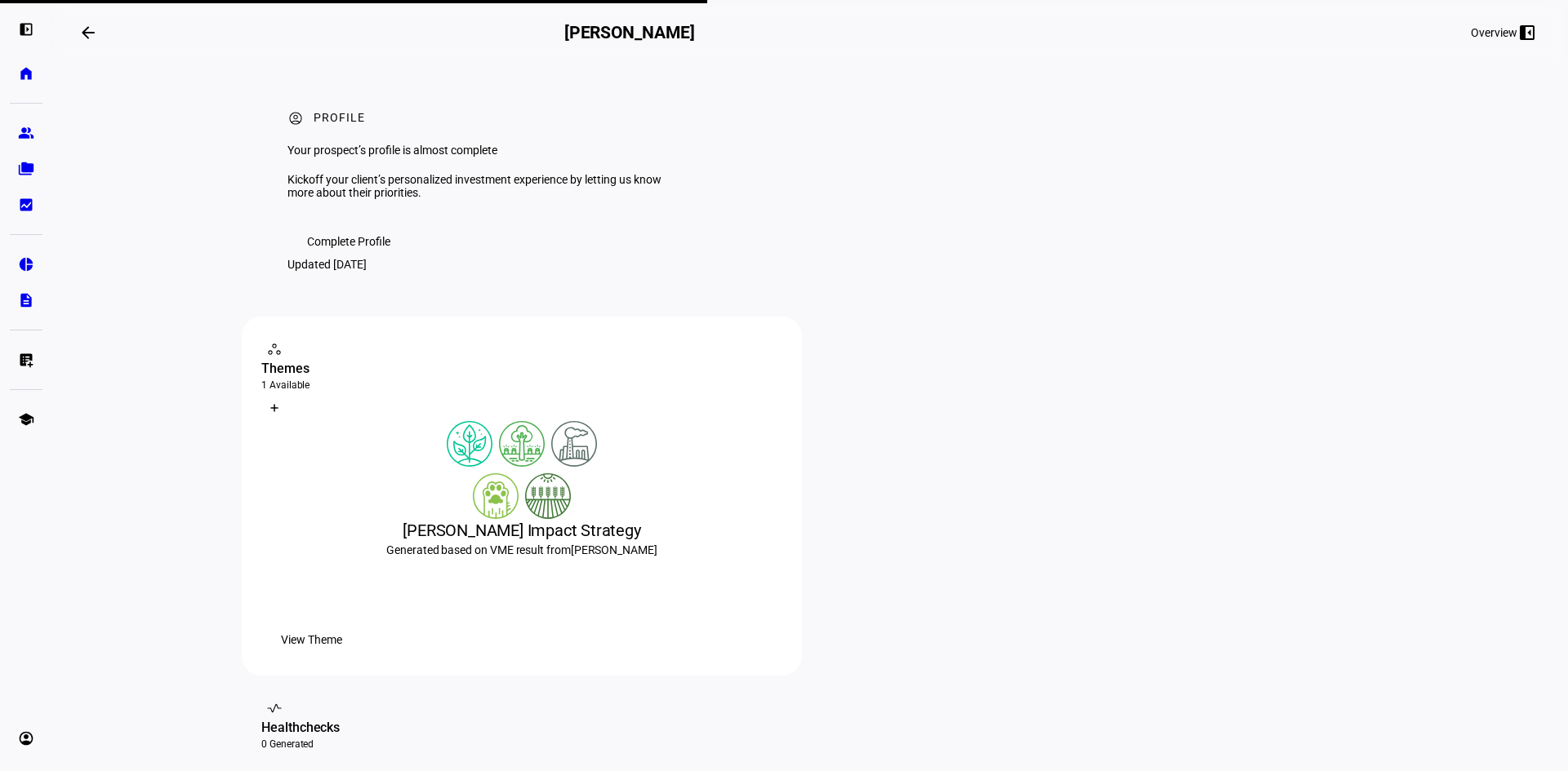
click at [95, 36] on mat-icon "arrow_backwards" at bounding box center [88, 32] width 19 height 19
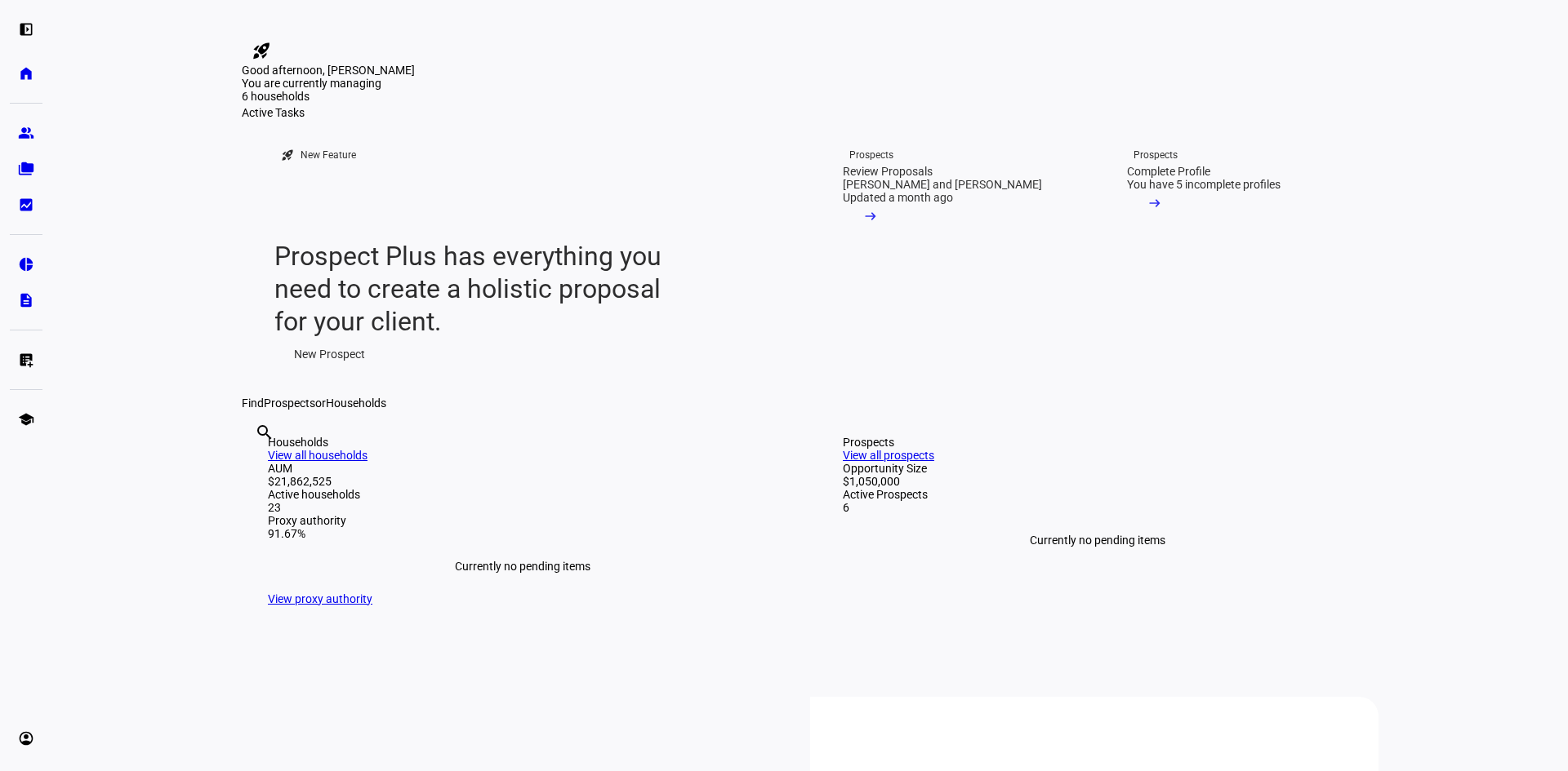
click at [268, 499] on div "search clear" at bounding box center [254, 454] width 26 height 90
click at [258, 464] on input "text" at bounding box center [256, 454] width 3 height 19
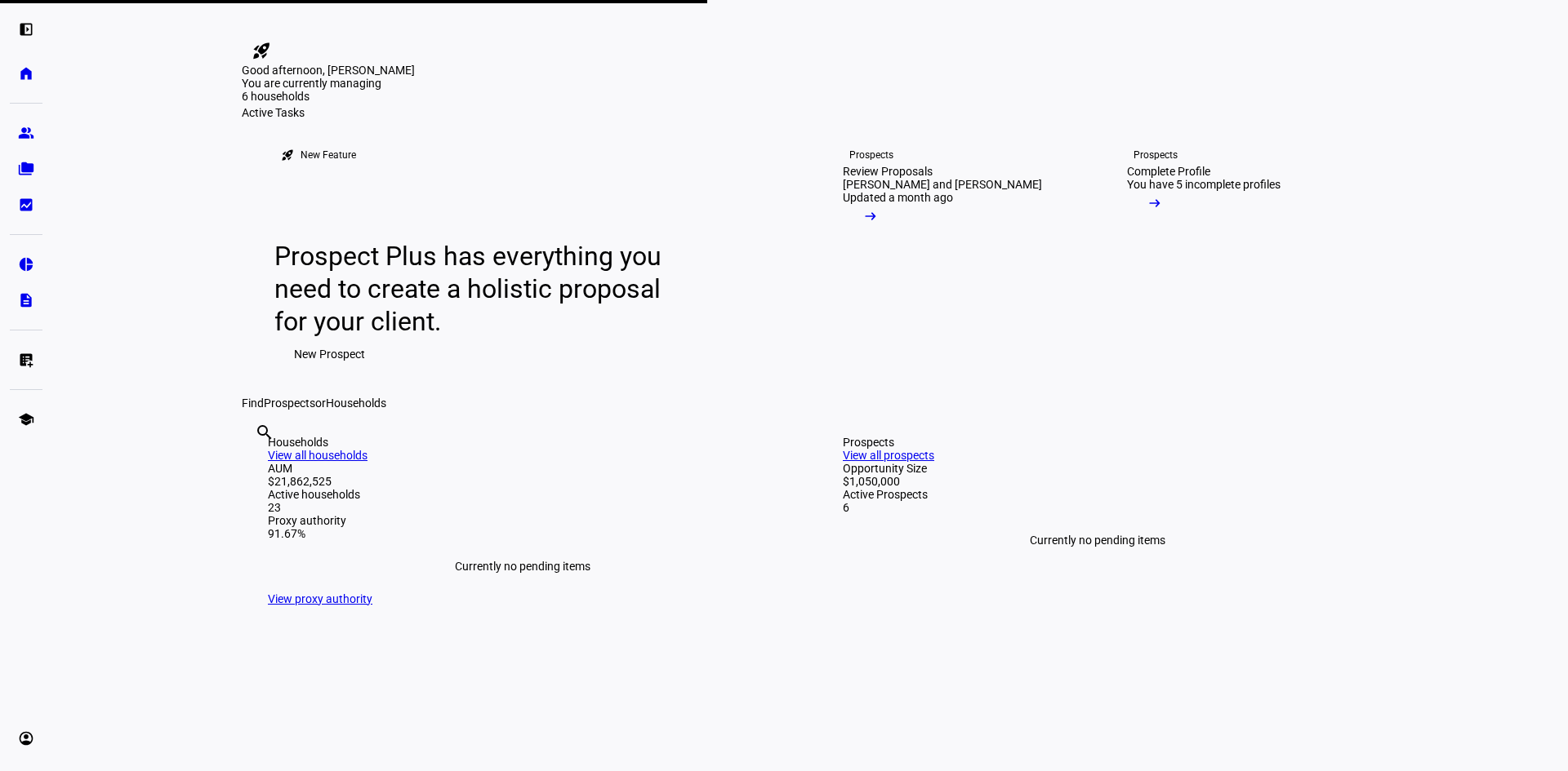
click at [258, 464] on input "[PERSON_NAME]" at bounding box center [256, 454] width 3 height 19
drag, startPoint x: 636, startPoint y: 669, endPoint x: 580, endPoint y: 663, distance: 56.3
click at [268, 499] on div "search [PERSON_NAME] clear" at bounding box center [254, 454] width 26 height 90
type input "[PERSON_NAME]"
